Goal: Task Accomplishment & Management: Use online tool/utility

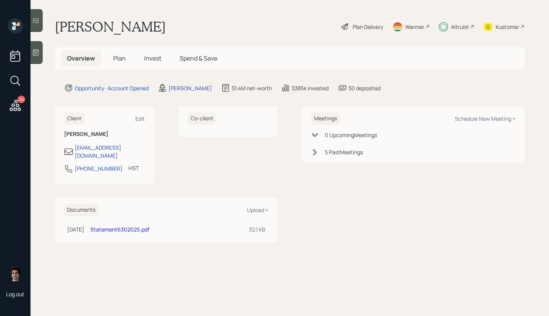
click at [494, 24] on div "Kustomer" at bounding box center [503, 26] width 41 height 17
click at [18, 104] on icon at bounding box center [15, 105] width 11 height 11
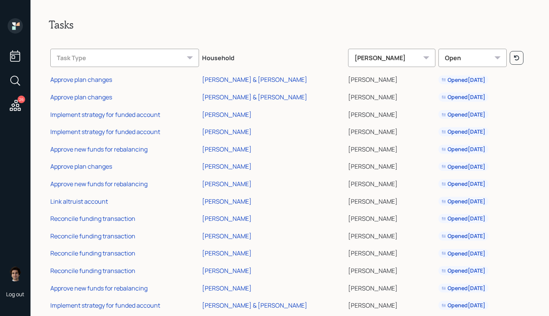
scroll to position [224, 0]
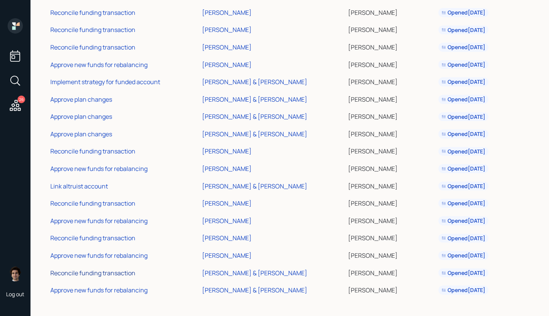
click at [93, 274] on div "Reconcile funding transaction" at bounding box center [92, 273] width 85 height 8
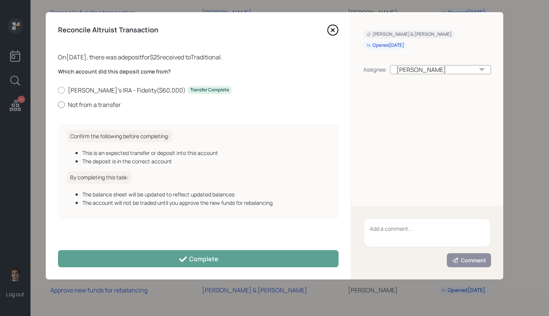
click at [88, 108] on label "Not from a transfer" at bounding box center [198, 105] width 280 height 8
click at [58, 105] on input "Not from a transfer" at bounding box center [58, 104] width 0 height 0
radio input "true"
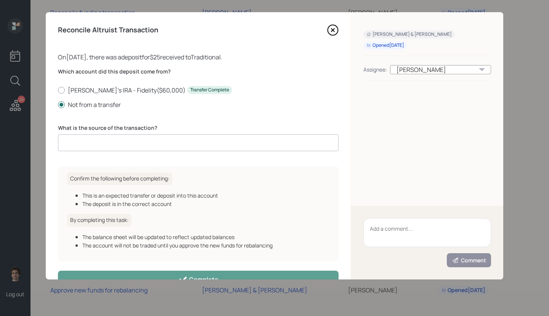
click at [108, 140] on input at bounding box center [198, 143] width 280 height 17
type input "client deposit"
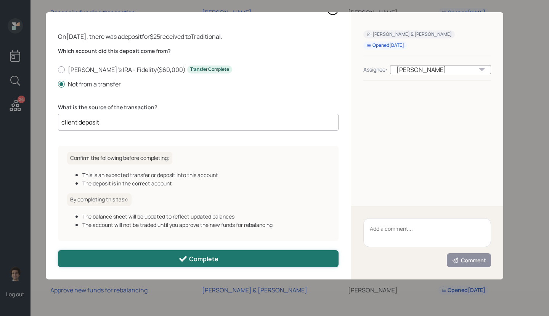
click at [155, 259] on button "Complete" at bounding box center [198, 258] width 280 height 17
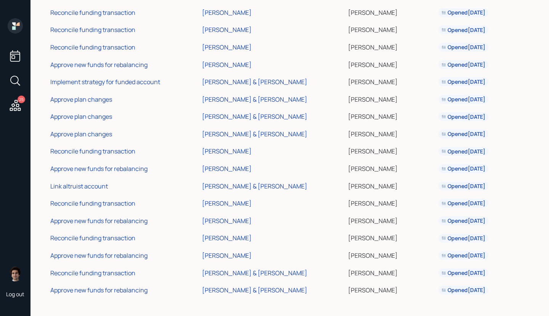
click at [114, 296] on td "Approve new funds for rebalancing" at bounding box center [125, 289] width 152 height 18
click at [114, 287] on div "Approve new funds for rebalancing" at bounding box center [98, 290] width 97 height 8
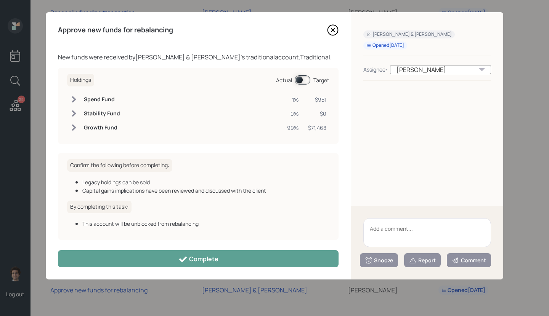
click at [156, 249] on div "Approve new funds for rebalancing New funds were received by [PERSON_NAME] & [P…" at bounding box center [198, 146] width 305 height 268
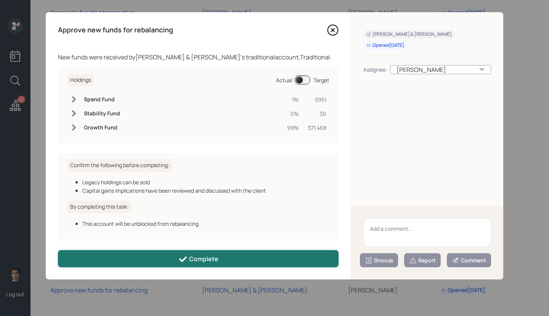
click at [156, 258] on button "Complete" at bounding box center [198, 258] width 280 height 17
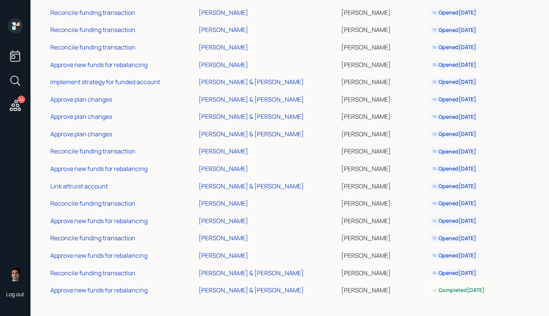
click at [117, 237] on div "Reconcile funding transaction" at bounding box center [92, 238] width 85 height 8
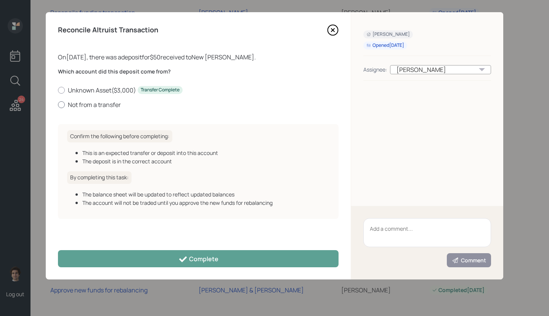
click at [88, 107] on label "Not from a transfer" at bounding box center [198, 105] width 280 height 8
click at [58, 105] on input "Not from a transfer" at bounding box center [58, 104] width 0 height 0
radio input "true"
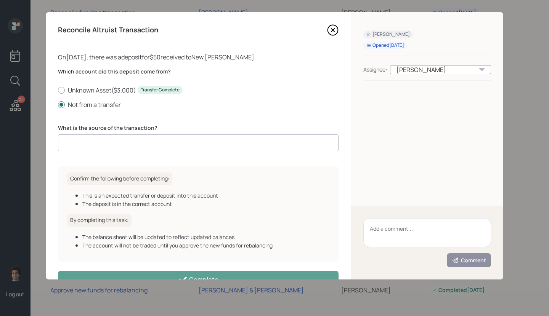
click at [114, 138] on input at bounding box center [198, 143] width 280 height 17
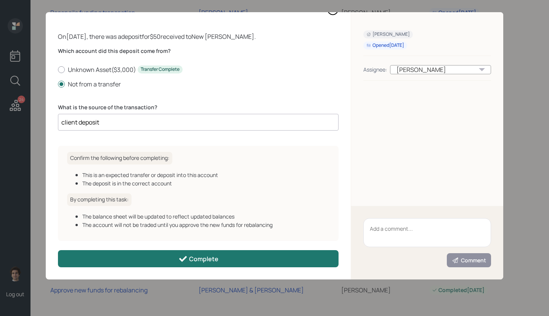
type input "client deposit"
click at [162, 264] on button "Complete" at bounding box center [198, 258] width 280 height 17
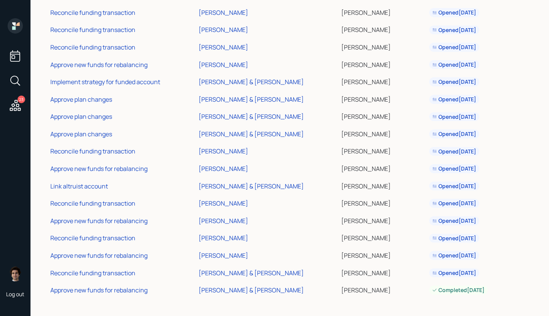
click at [118, 260] on td "Approve new funds for rebalancing" at bounding box center [123, 255] width 148 height 18
click at [120, 254] on div "Approve new funds for rebalancing" at bounding box center [98, 256] width 97 height 8
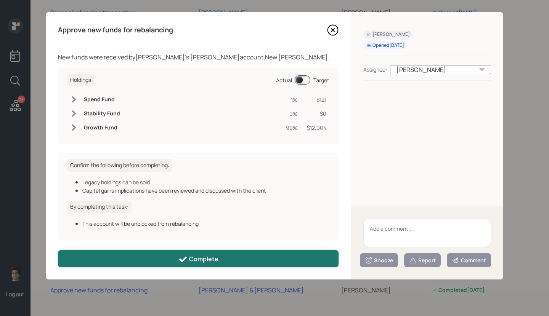
click at [146, 266] on button "Complete" at bounding box center [198, 258] width 280 height 17
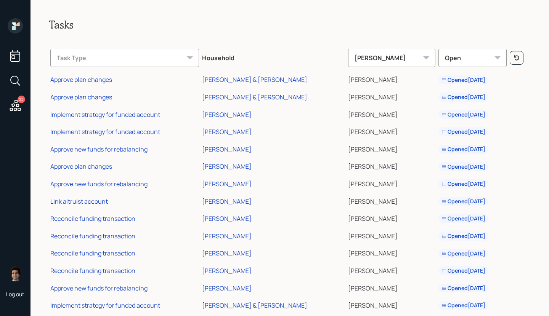
scroll to position [154, 0]
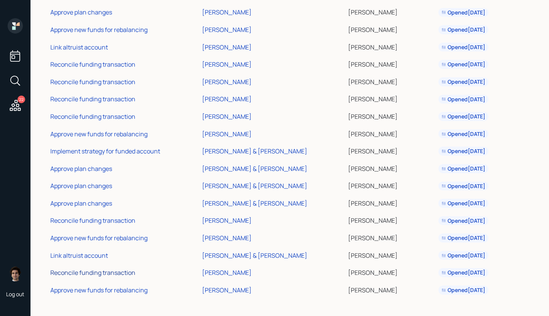
click at [120, 273] on div "Reconcile funding transaction" at bounding box center [92, 273] width 85 height 8
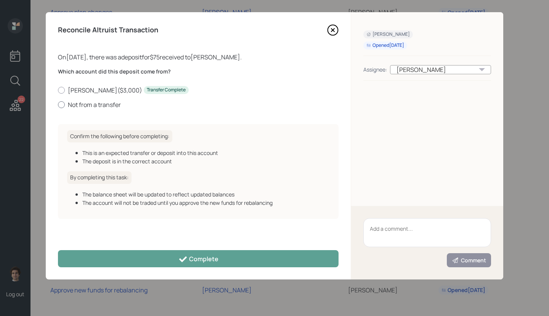
click at [104, 104] on label "Not from a transfer" at bounding box center [198, 105] width 280 height 8
click at [58, 104] on input "Not from a transfer" at bounding box center [58, 104] width 0 height 0
radio input "true"
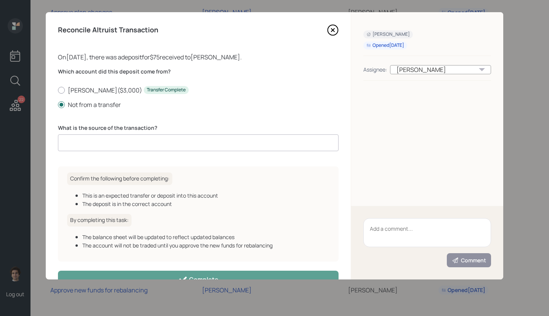
click at [131, 139] on input at bounding box center [198, 143] width 280 height 17
type input "client deposit"
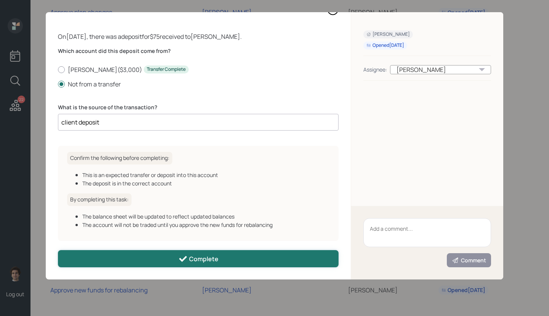
click at [202, 253] on button "Complete" at bounding box center [198, 258] width 280 height 17
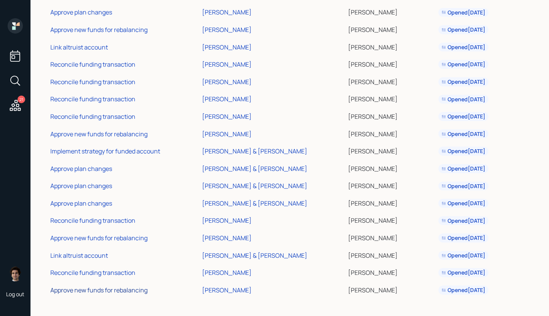
click at [106, 286] on div "Approve new funds for rebalancing" at bounding box center [98, 290] width 97 height 8
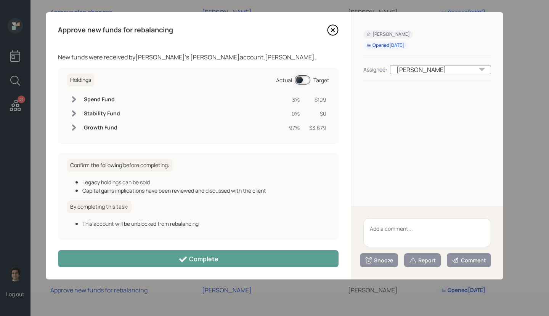
click at [174, 250] on div "Approve new funds for rebalancing New funds were received by [PERSON_NAME] 's […" at bounding box center [198, 146] width 305 height 268
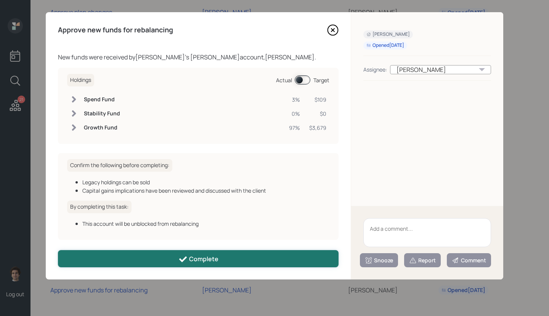
click at [174, 258] on button "Complete" at bounding box center [198, 258] width 280 height 17
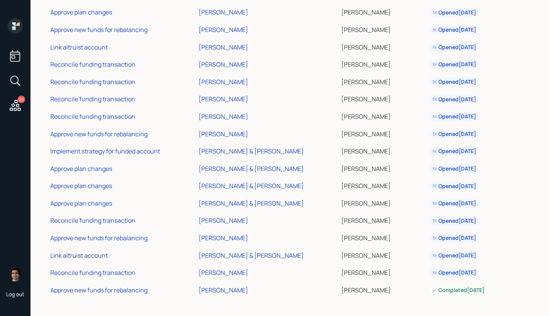
click at [96, 253] on div "Link altruist account" at bounding box center [79, 256] width 58 height 8
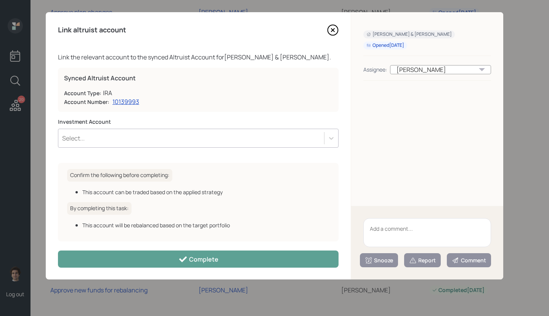
click at [190, 129] on div "Select..." at bounding box center [198, 138] width 280 height 19
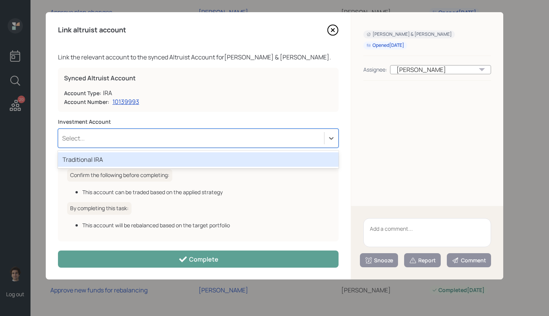
click at [188, 153] on div "Traditional IRA" at bounding box center [198, 159] width 280 height 14
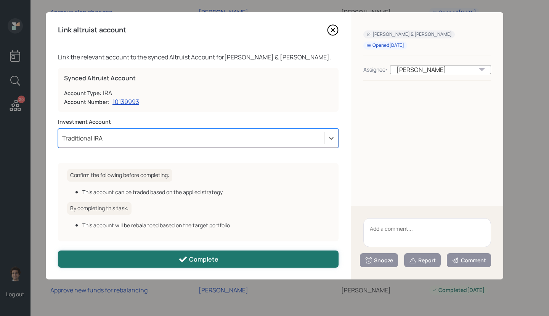
click at [175, 251] on button "Complete" at bounding box center [198, 259] width 280 height 17
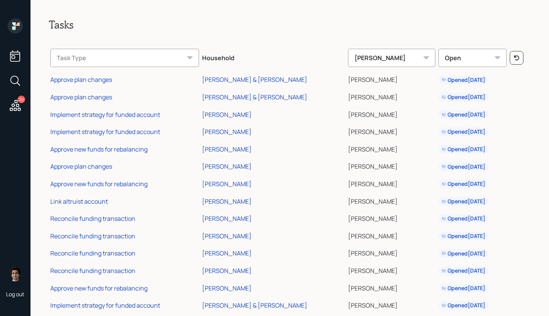
scroll to position [119, 0]
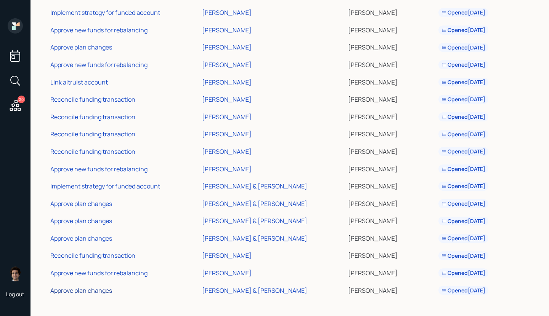
click at [106, 290] on div "Approve plan changes" at bounding box center [81, 291] width 62 height 8
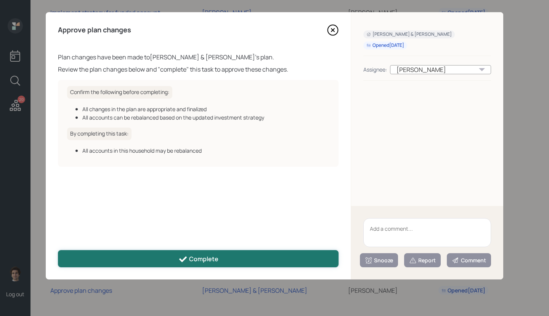
click at [290, 255] on button "Complete" at bounding box center [198, 258] width 280 height 17
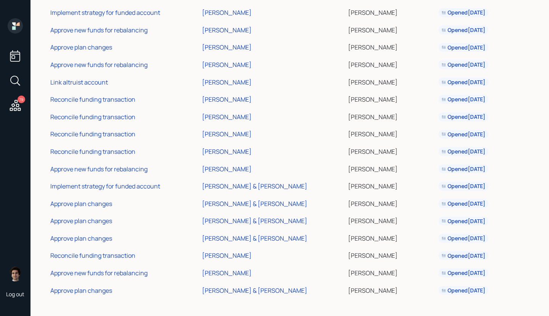
click at [247, 284] on td "[PERSON_NAME] & [PERSON_NAME]" at bounding box center [273, 290] width 146 height 18
click at [246, 287] on div "[PERSON_NAME] & [PERSON_NAME]" at bounding box center [254, 291] width 105 height 8
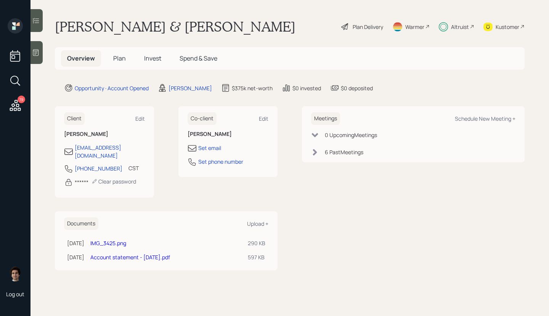
click at [126, 61] on h5 "Plan" at bounding box center [119, 58] width 25 height 16
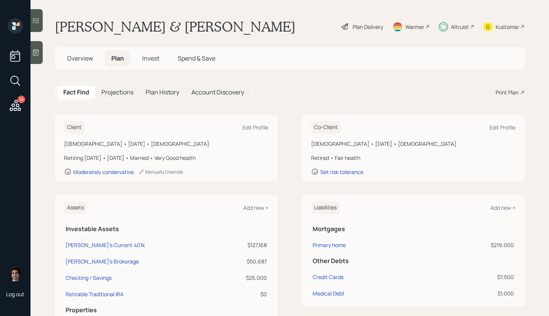
click at [146, 58] on span "Invest" at bounding box center [150, 58] width 17 height 8
